Goal: Transaction & Acquisition: Purchase product/service

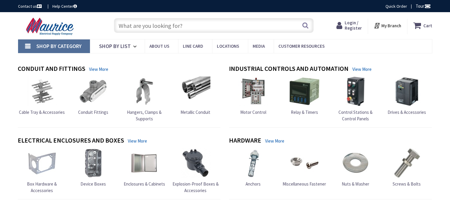
click at [138, 24] on input "text" at bounding box center [214, 25] width 200 height 15
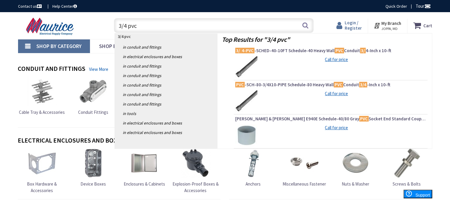
type input "3/4 pvc"
click at [358, 26] on span "Login / Register" at bounding box center [353, 25] width 17 height 11
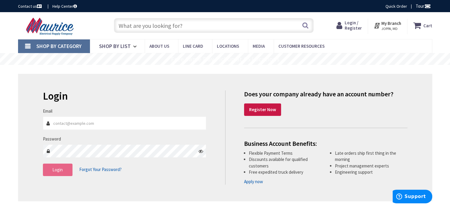
type input "[EMAIL_ADDRESS][DOMAIN_NAME]"
click at [61, 169] on span "Login" at bounding box center [57, 169] width 10 height 6
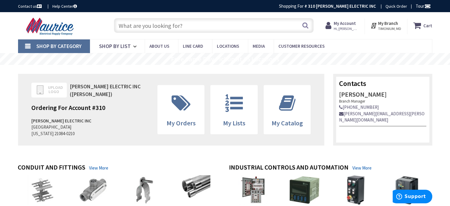
click at [249, 29] on input "text" at bounding box center [214, 25] width 200 height 15
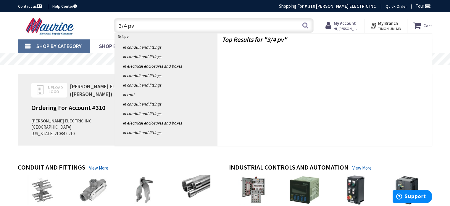
type input "3/4 pvc"
